Goal: Task Accomplishment & Management: Use online tool/utility

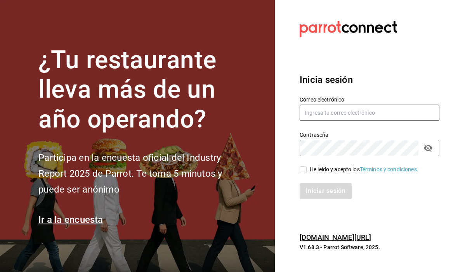
click at [324, 121] on input "text" at bounding box center [369, 113] width 140 height 16
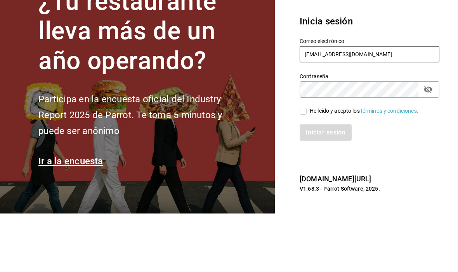
type input "[EMAIL_ADDRESS][DOMAIN_NAME]"
click at [382, 132] on label "Contraseña" at bounding box center [369, 134] width 140 height 5
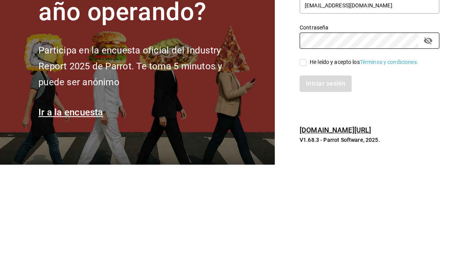
click at [301, 174] on div "Iniciar sesión" at bounding box center [364, 187] width 149 height 26
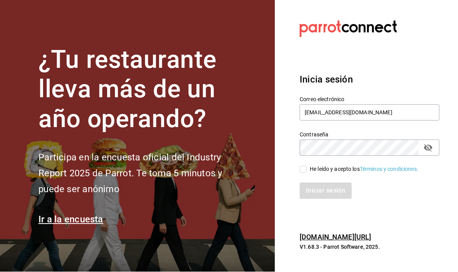
click at [300, 166] on icon at bounding box center [302, 169] width 7 height 7
click at [300, 166] on input "He leído y acepto los Términos y condiciones." at bounding box center [302, 169] width 7 height 7
checkbox input "true"
click at [316, 184] on button "Iniciar sesión" at bounding box center [325, 191] width 53 height 16
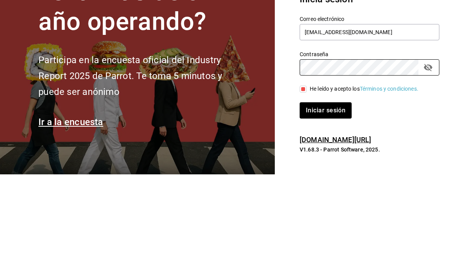
click at [430, 161] on icon "passwordField" at bounding box center [427, 165] width 9 height 9
click at [297, 139] on div "Contraseña Contraseña" at bounding box center [364, 156] width 149 height 34
click at [323, 200] on button "Iniciar sesión" at bounding box center [325, 208] width 53 height 16
click at [325, 200] on button "Iniciar sesión" at bounding box center [325, 208] width 53 height 16
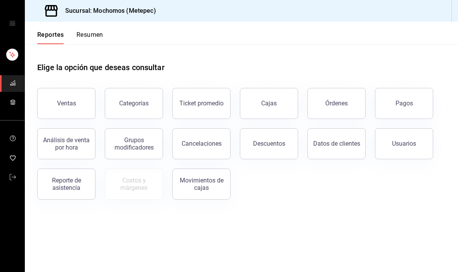
click at [340, 110] on button "Órdenes" at bounding box center [336, 103] width 58 height 31
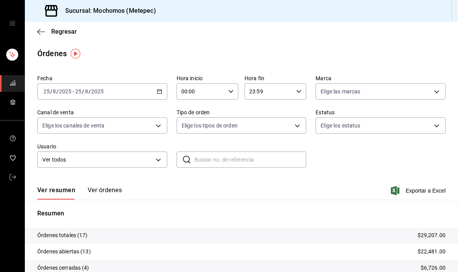
click at [156, 97] on div "[DATE] [DATE] - [DATE] [DATE]" at bounding box center [102, 91] width 130 height 16
click at [153, 90] on div "[DATE] [DATE] - [DATE] [DATE]" at bounding box center [102, 91] width 130 height 16
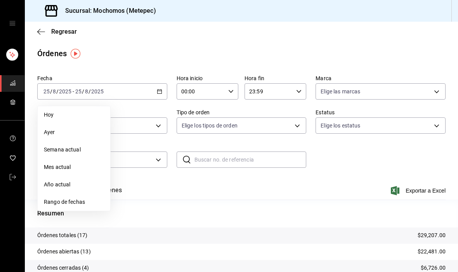
click at [71, 200] on span "Rango de fechas" at bounding box center [74, 202] width 60 height 8
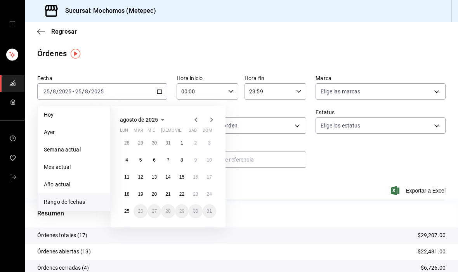
click at [166, 194] on abbr "21" at bounding box center [167, 194] width 5 height 5
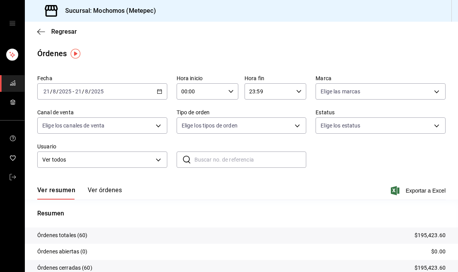
click at [101, 192] on button "Ver órdenes" at bounding box center [105, 193] width 34 height 13
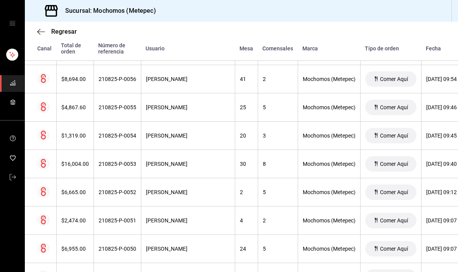
scroll to position [259, 0]
click at [71, 165] on div "$16,004.00" at bounding box center [75, 164] width 28 height 6
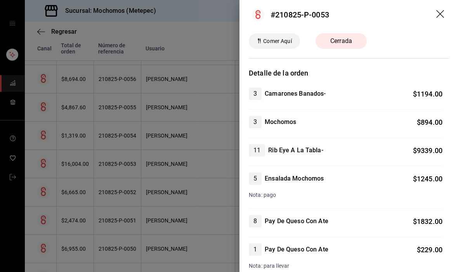
scroll to position [4, 0]
click at [212, 233] on div at bounding box center [229, 136] width 458 height 272
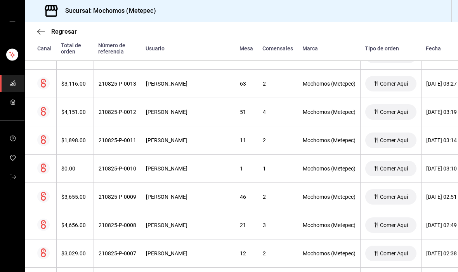
scroll to position [1471, 0]
